Goal: Task Accomplishment & Management: Manage account settings

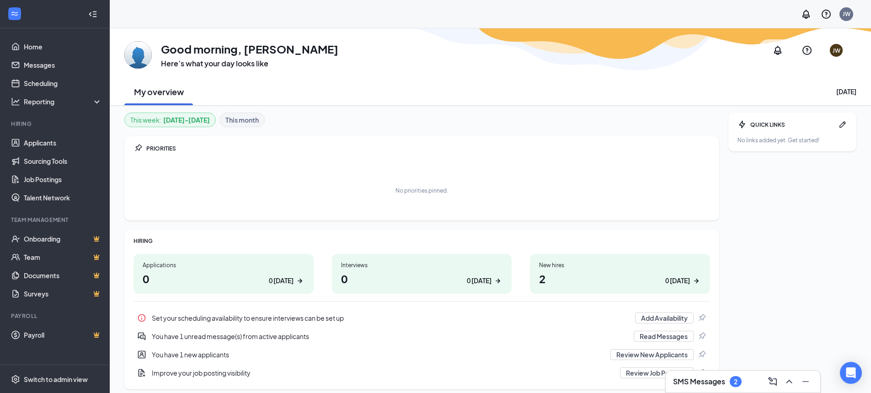
scroll to position [33, 0]
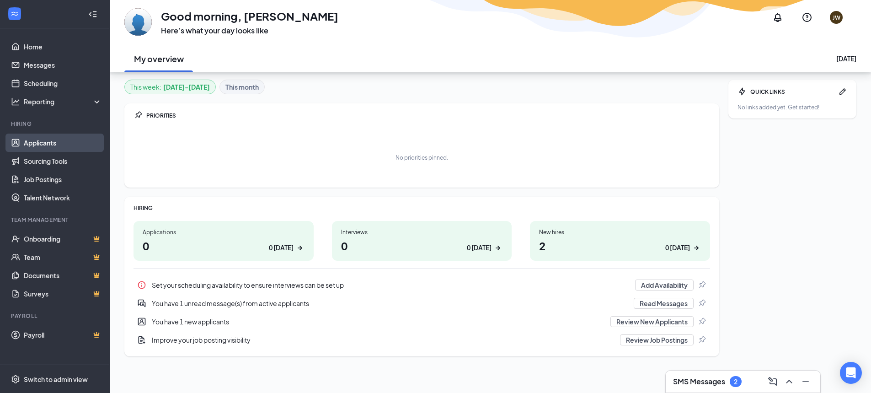
click at [52, 146] on link "Applicants" at bounding box center [63, 142] width 78 height 18
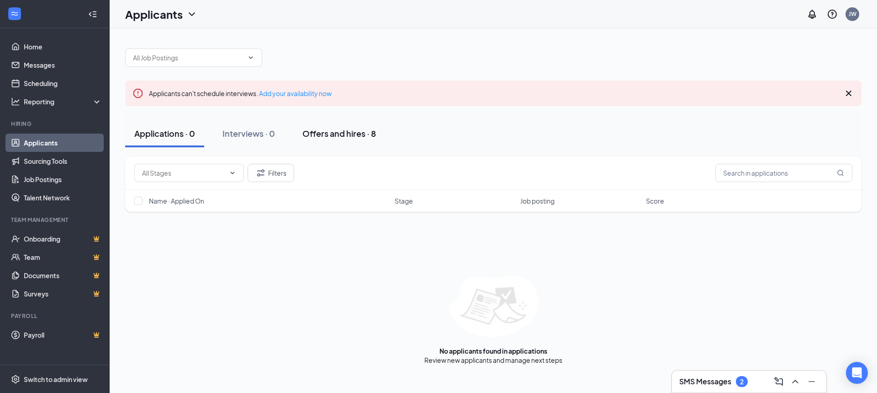
click at [333, 134] on div "Offers and hires · 8" at bounding box center [340, 133] width 74 height 11
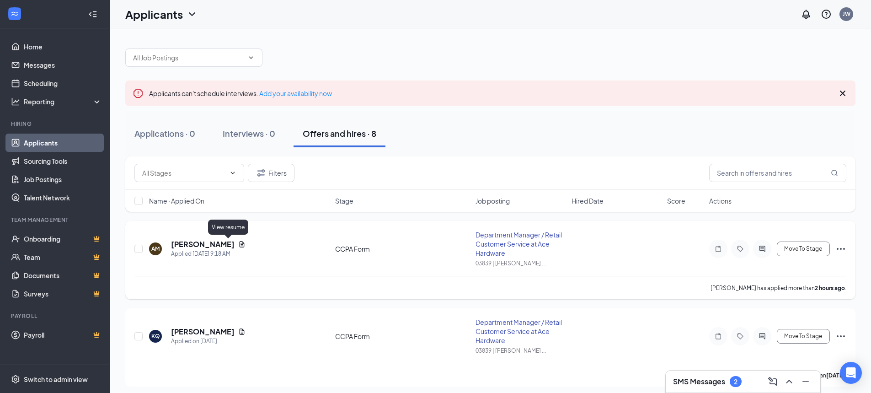
click at [238, 245] on icon "Document" at bounding box center [241, 243] width 7 height 7
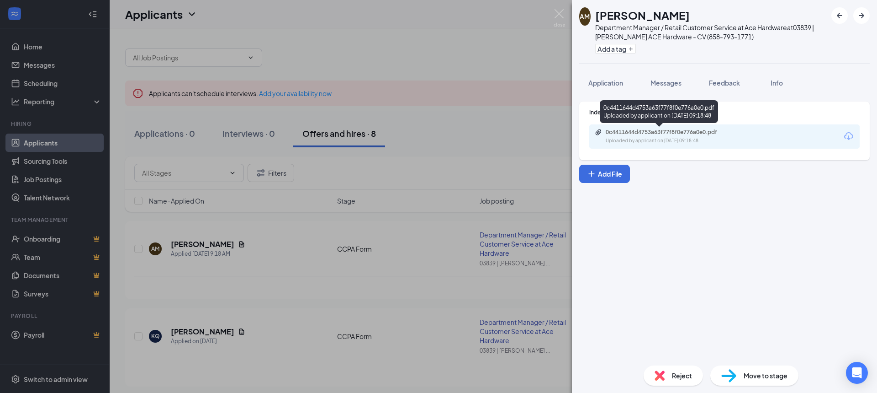
click at [710, 140] on div "Uploaded by applicant on [DATE] 09:18:48" at bounding box center [674, 140] width 137 height 7
click at [558, 11] on img at bounding box center [559, 18] width 11 height 18
